Goal: Information Seeking & Learning: Learn about a topic

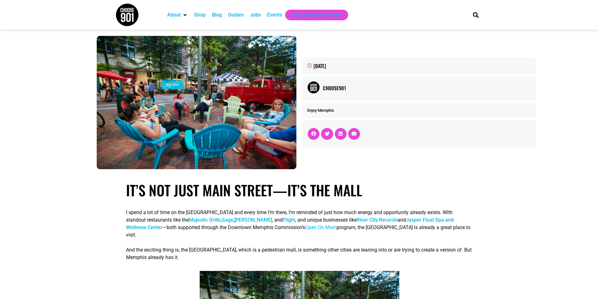
scroll to position [1779, 0]
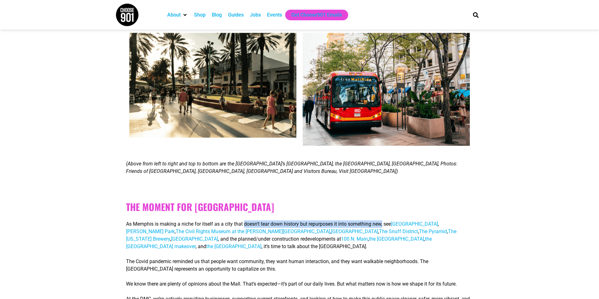
drag, startPoint x: 246, startPoint y: 217, endPoint x: 389, endPoint y: 217, distance: 143.2
click at [389, 221] on span "As Memphis is making a niche for itself as a city that doesn’t tear down histor…" at bounding box center [258, 224] width 265 height 6
copy span "doesn’t tear down history but repurposes it into something new,"
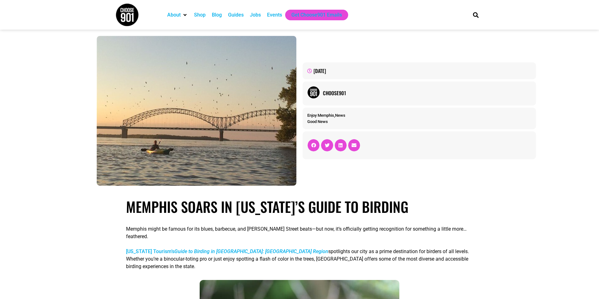
drag, startPoint x: 129, startPoint y: 15, endPoint x: 171, endPoint y: 5, distance: 43.7
click at [0, 0] on section "About Contact Us Donate Shop Blog Guides Jobs Events Get Choose901 Emails Search" at bounding box center [299, 15] width 599 height 30
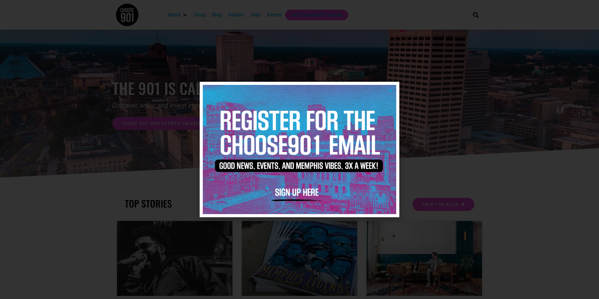
click at [391, 91] on icon "Close" at bounding box center [391, 90] width 5 height 5
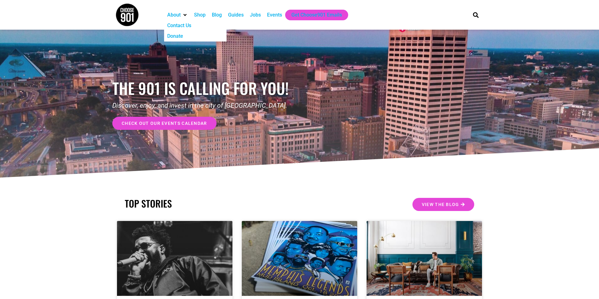
click at [175, 15] on div "About" at bounding box center [173, 14] width 13 height 7
